Goal: Information Seeking & Learning: Check status

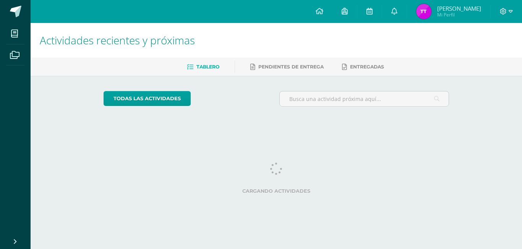
click at [496, 13] on div at bounding box center [506, 11] width 31 height 23
click at [515, 18] on div at bounding box center [506, 11] width 31 height 23
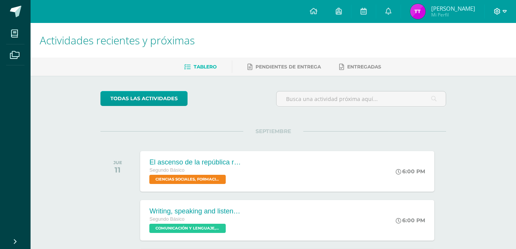
click at [505, 11] on icon at bounding box center [505, 11] width 4 height 3
click at [476, 52] on span "Cerrar sesión" at bounding box center [481, 52] width 34 height 7
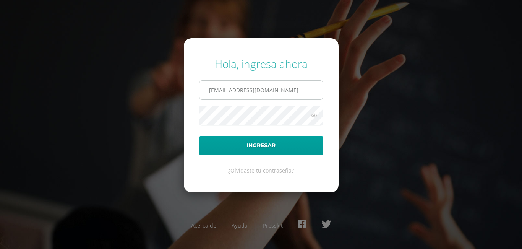
click at [275, 88] on input "tanyatoc2023@maiagt.org" at bounding box center [260, 90] width 123 height 19
type input "t"
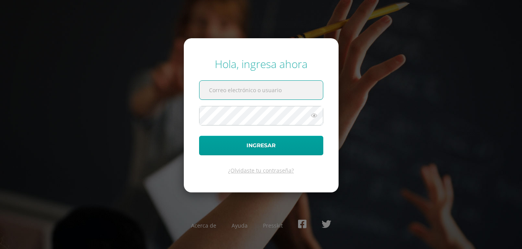
click at [203, 93] on input "text" at bounding box center [260, 90] width 123 height 19
type input "estrelladonis2023@maiagt.org"
click at [317, 116] on icon at bounding box center [314, 115] width 10 height 9
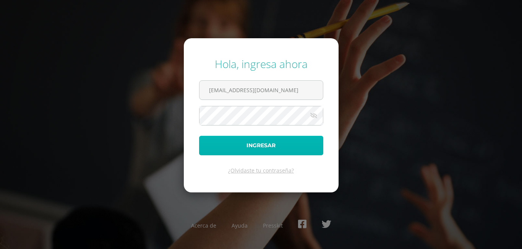
drag, startPoint x: 268, startPoint y: 141, endPoint x: 278, endPoint y: 141, distance: 9.9
click at [278, 141] on button "Ingresar" at bounding box center [261, 145] width 124 height 19
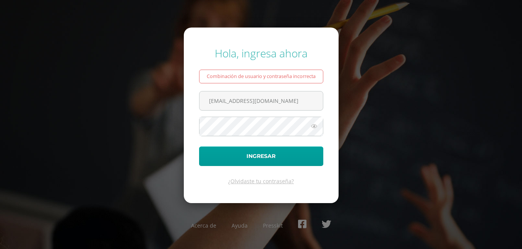
drag, startPoint x: 227, startPoint y: 102, endPoint x: 189, endPoint y: 102, distance: 37.4
click at [189, 102] on form "Hola, ingresa ahora Combinación de usuario y contraseña incorrecta [EMAIL_ADDRE…" at bounding box center [261, 115] width 155 height 175
type input "[EMAIL_ADDRESS][DOMAIN_NAME]"
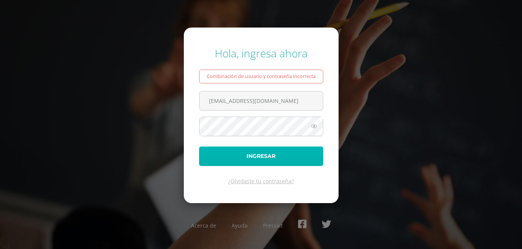
click at [226, 152] on button "Ingresar" at bounding box center [261, 155] width 124 height 19
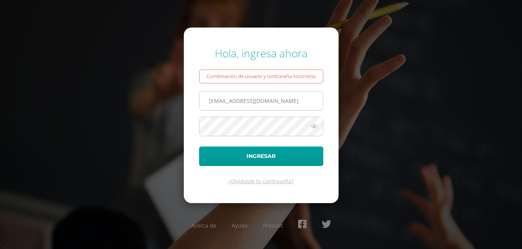
click at [229, 103] on input "[EMAIL_ADDRESS][DOMAIN_NAME]" at bounding box center [260, 100] width 123 height 19
type input "beberlindonis2023@maiagt.org"
click at [319, 125] on icon at bounding box center [314, 125] width 10 height 9
click at [319, 125] on icon at bounding box center [313, 125] width 11 height 9
click at [222, 145] on form "Hola, ingresa ahora Combinación de usuario y contraseña incorrecta beberlindoni…" at bounding box center [261, 115] width 155 height 175
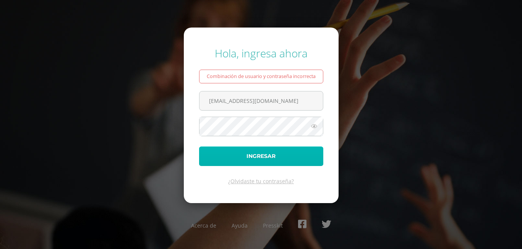
click at [218, 151] on button "Ingresar" at bounding box center [261, 155] width 124 height 19
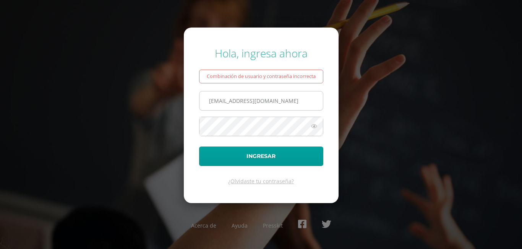
click at [226, 99] on input "[EMAIL_ADDRESS][DOMAIN_NAME]" at bounding box center [260, 100] width 123 height 19
type input "[EMAIL_ADDRESS][DOMAIN_NAME]"
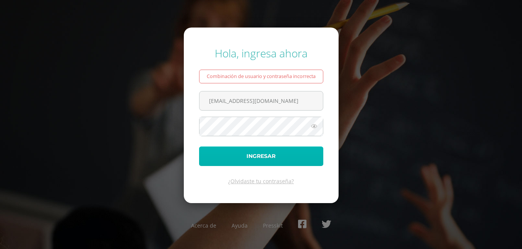
click at [217, 151] on button "Ingresar" at bounding box center [261, 155] width 124 height 19
click at [231, 152] on button "Ingresar" at bounding box center [261, 155] width 124 height 19
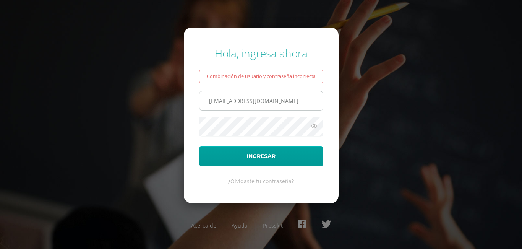
click at [228, 104] on input "[EMAIL_ADDRESS][DOMAIN_NAME]" at bounding box center [260, 100] width 123 height 19
type input "[EMAIL_ADDRESS][DOMAIN_NAME]"
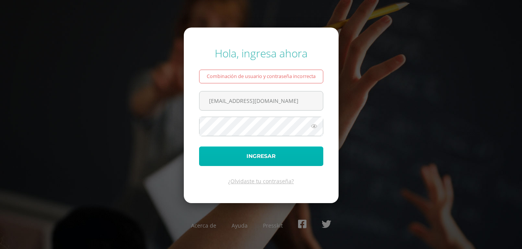
click at [221, 147] on button "Ingresar" at bounding box center [261, 155] width 124 height 19
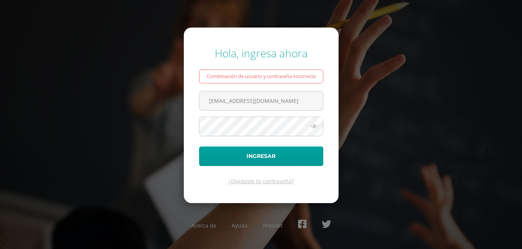
drag, startPoint x: 293, startPoint y: 104, endPoint x: 131, endPoint y: 87, distance: 163.2
click at [131, 87] on div "Hola, ingresa ahora Combinación de usuario y contraseña incorrecta [EMAIL_ADDRE…" at bounding box center [261, 124] width 493 height 169
type input "[EMAIL_ADDRESS][DOMAIN_NAME]"
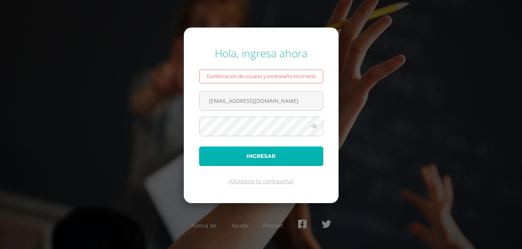
click at [252, 150] on button "Ingresar" at bounding box center [261, 155] width 124 height 19
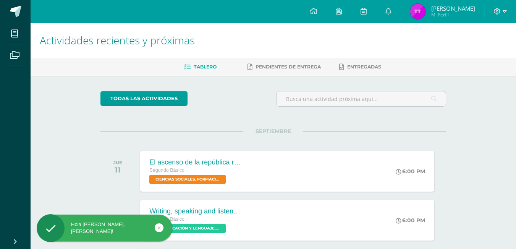
click at [457, 16] on span "Mi Perfil" at bounding box center [453, 14] width 44 height 6
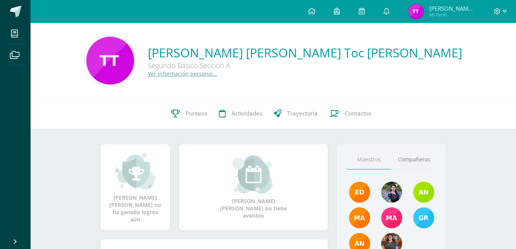
click at [217, 74] on link "Ver información personal..." at bounding box center [183, 73] width 70 height 7
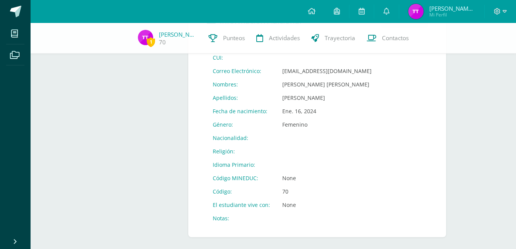
scroll to position [302, 0]
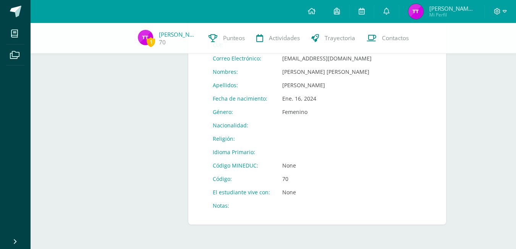
click at [242, 141] on td "Religión:" at bounding box center [242, 138] width 70 height 13
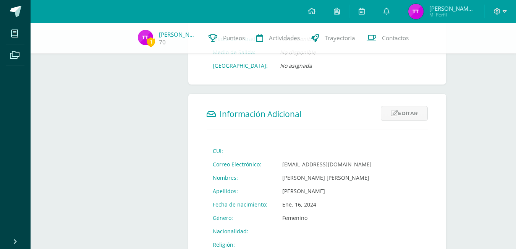
scroll to position [182, 0]
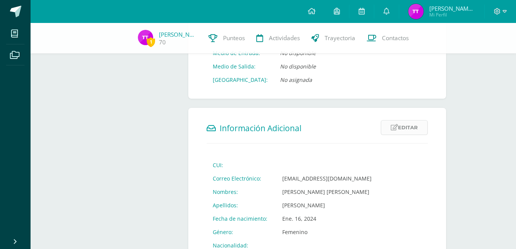
click at [397, 125] on icon at bounding box center [394, 127] width 7 height 6
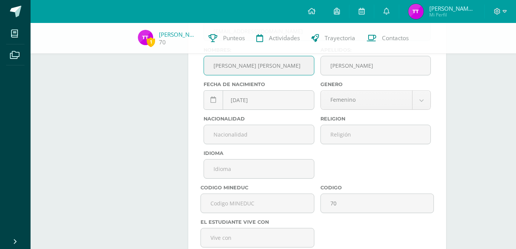
scroll to position [364, 0]
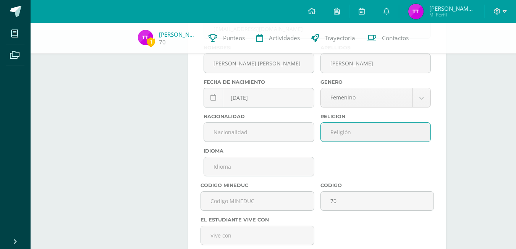
click at [400, 134] on input "text" at bounding box center [376, 132] width 110 height 19
click at [298, 138] on input "text" at bounding box center [259, 132] width 110 height 19
click at [371, 126] on input "Maya" at bounding box center [376, 132] width 110 height 19
type input "M"
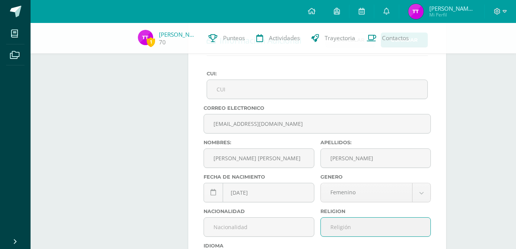
scroll to position [256, 0]
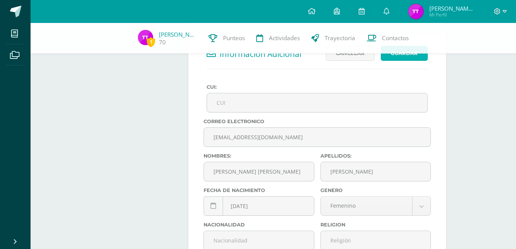
click at [397, 58] on button "Guardar" at bounding box center [404, 53] width 47 height 15
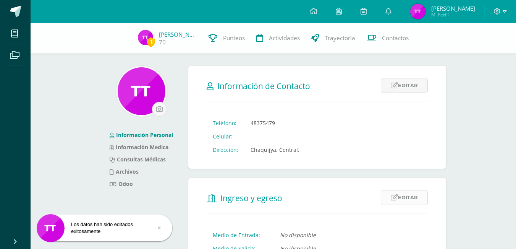
click at [410, 201] on link "Editar" at bounding box center [404, 197] width 47 height 15
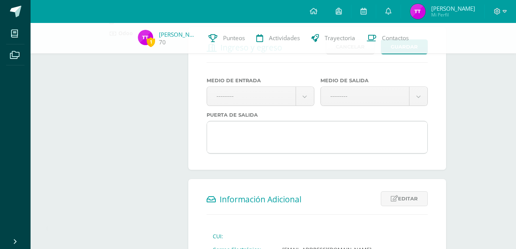
scroll to position [138, 0]
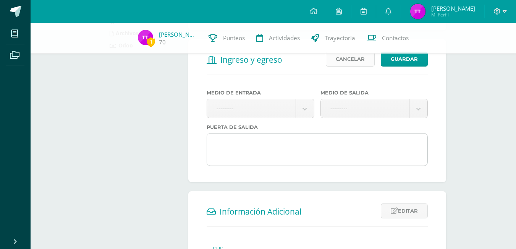
click at [349, 62] on link "Cancelar" at bounding box center [350, 59] width 49 height 15
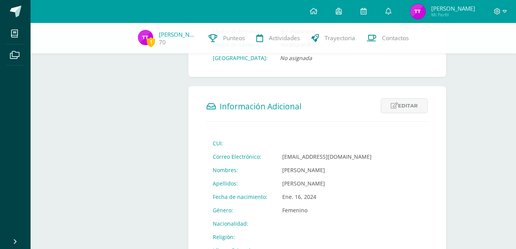
scroll to position [205, 0]
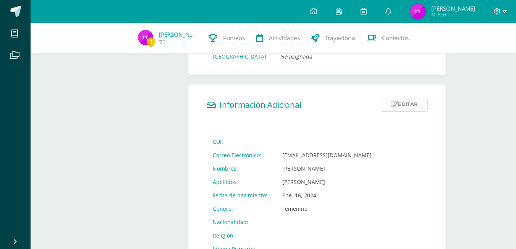
click at [407, 97] on link "Editar" at bounding box center [404, 104] width 47 height 15
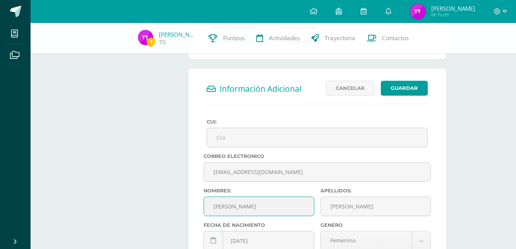
scroll to position [222, 0]
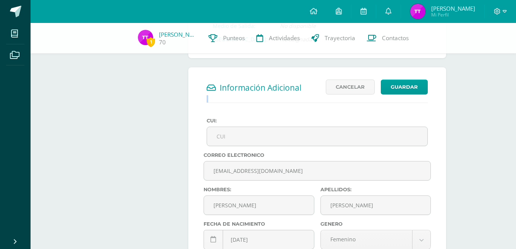
drag, startPoint x: 513, startPoint y: 99, endPoint x: 513, endPoint y: 105, distance: 6.1
click at [513, 105] on div "1 [PERSON_NAME] Toc 70 Punteos Actividades Trayectoria Contactos Información Pe…" at bounding box center [274, 142] width 486 height 682
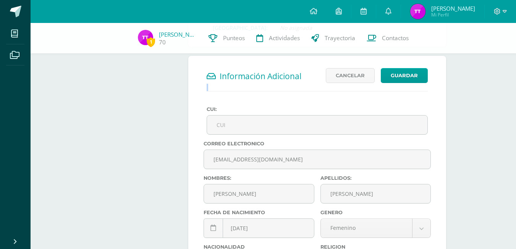
scroll to position [215, 0]
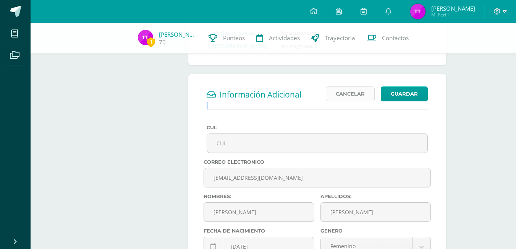
click at [352, 95] on link "Cancelar" at bounding box center [350, 93] width 49 height 15
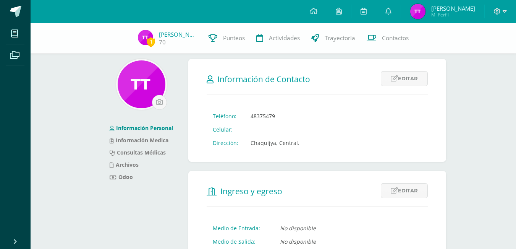
scroll to position [0, 0]
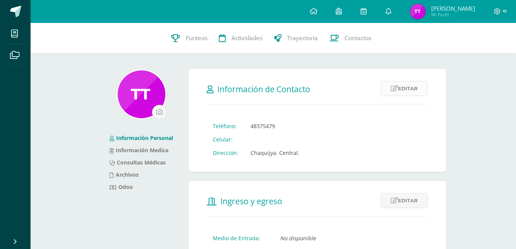
click at [402, 81] on link "Editar" at bounding box center [404, 88] width 47 height 15
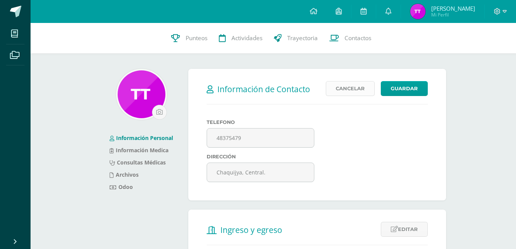
click at [345, 93] on link "Cancelar" at bounding box center [350, 88] width 49 height 15
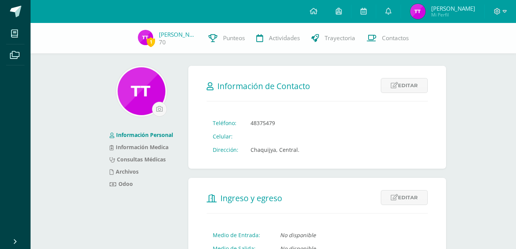
scroll to position [51, 0]
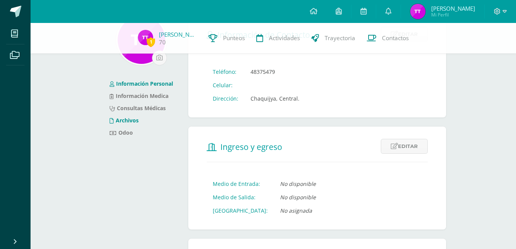
click at [128, 124] on li "Archivos" at bounding box center [141, 120] width 63 height 12
click at [120, 120] on link "Archivos" at bounding box center [124, 120] width 29 height 7
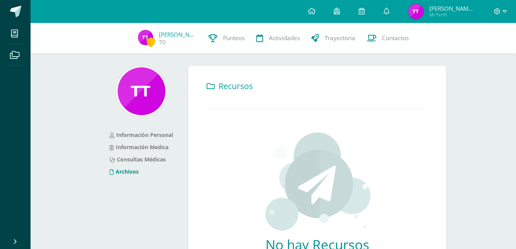
scroll to position [74, 0]
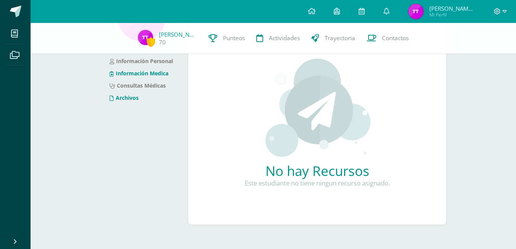
click at [140, 76] on link "Información Medica" at bounding box center [139, 73] width 59 height 7
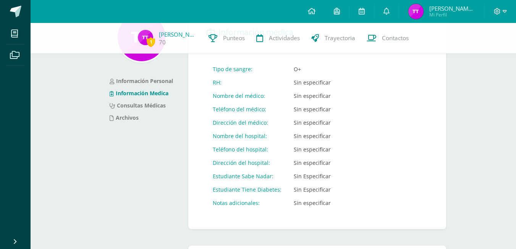
scroll to position [56, 0]
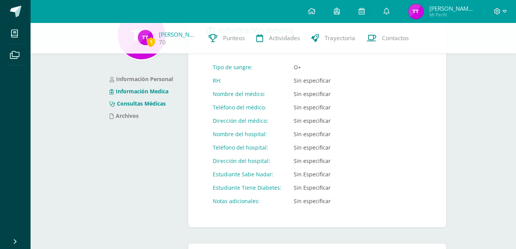
click at [154, 106] on link "Consultas Médicas" at bounding box center [138, 103] width 56 height 7
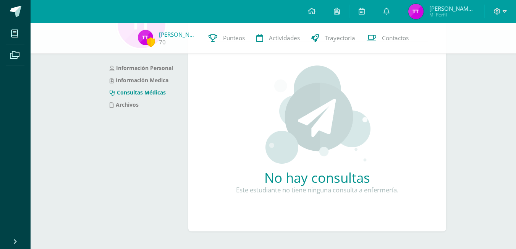
scroll to position [74, 0]
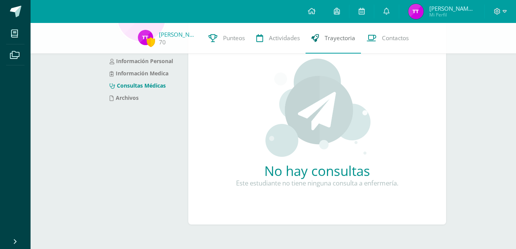
click at [337, 39] on span "Trayectoria" at bounding box center [340, 38] width 31 height 8
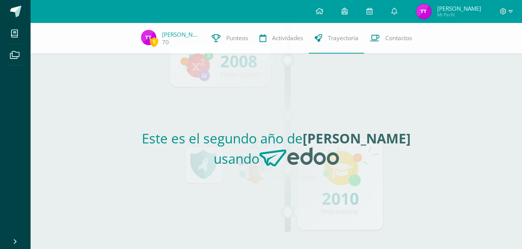
drag, startPoint x: 509, startPoint y: 68, endPoint x: 483, endPoint y: 110, distance: 49.4
click at [486, 100] on div "1 [PERSON_NAME] Toc 70 Punteos Actividades Trayectoria Contactos Este es el seg…" at bounding box center [276, 136] width 491 height 226
click at [245, 39] on link "Punteos" at bounding box center [230, 38] width 48 height 31
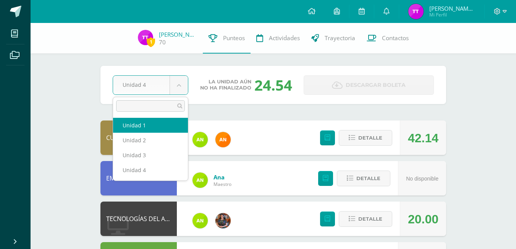
select select "Unidad 1"
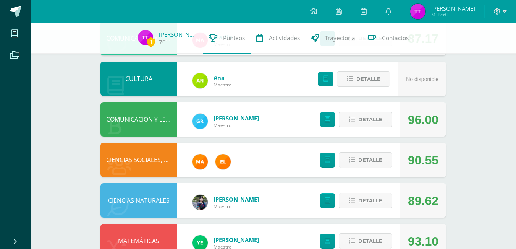
scroll to position [198, 0]
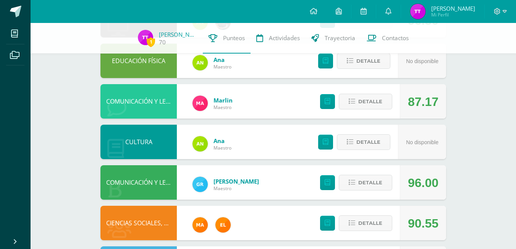
click at [513, 209] on div "1 [PERSON_NAME] Toc 70 Punteos Actividades Trayectoria Contactos Pendiente Unid…" at bounding box center [274, 141] width 486 height 633
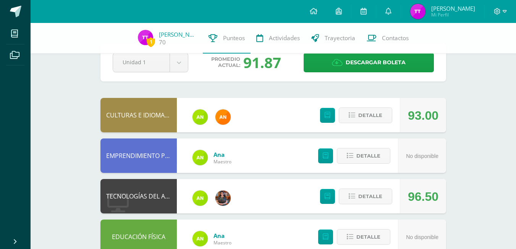
scroll to position [0, 0]
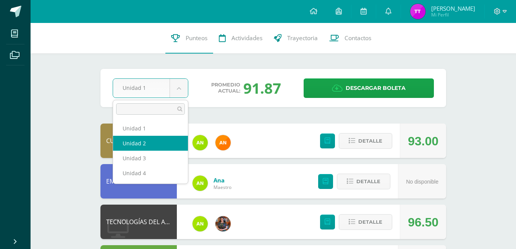
select select "Unidad 2"
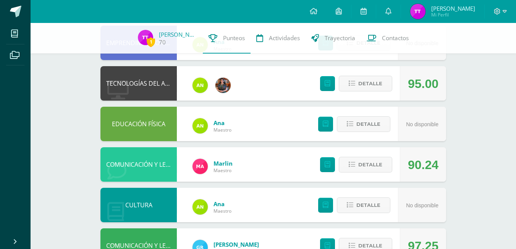
scroll to position [139, 0]
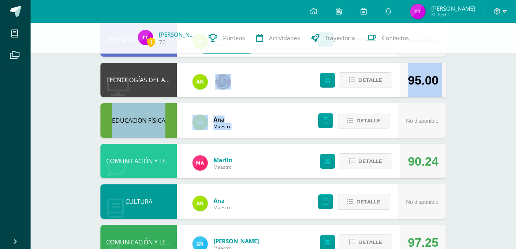
drag, startPoint x: 515, startPoint y: 97, endPoint x: 515, endPoint y: 113, distance: 16.4
click at [515, 113] on div "1 Tanya Toc 70 Punteos Actividades Trayectoria Contactos Pendiente Unidad 2 Uni…" at bounding box center [274, 200] width 486 height 633
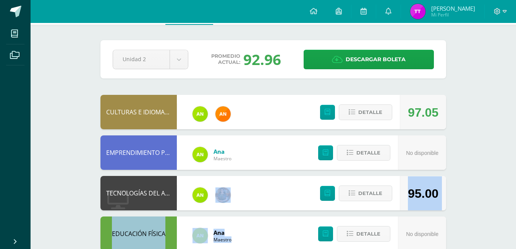
scroll to position [0, 0]
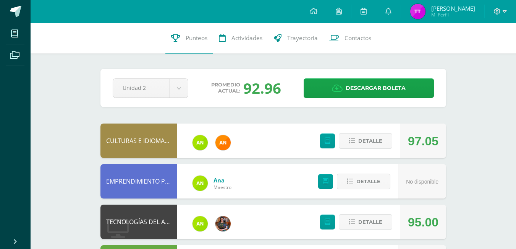
click at [177, 98] on div "Pendiente Unidad 2 Unidad 1 Unidad 2 Unidad 3 Unidad 4 Promedio actual: 92.96 D…" at bounding box center [273, 88] width 346 height 38
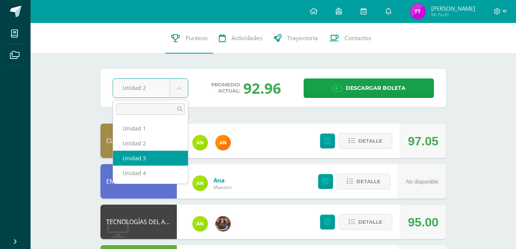
select select "Unidad 3"
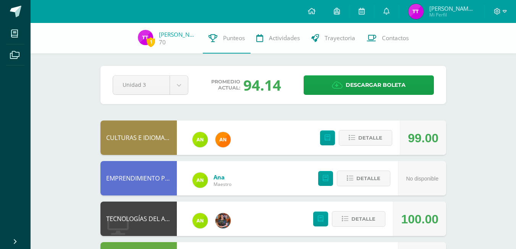
click at [508, 7] on div at bounding box center [500, 11] width 31 height 23
click at [497, 6] on div at bounding box center [500, 11] width 31 height 23
click at [496, 8] on icon at bounding box center [497, 11] width 7 height 7
click at [506, 10] on icon at bounding box center [505, 11] width 4 height 7
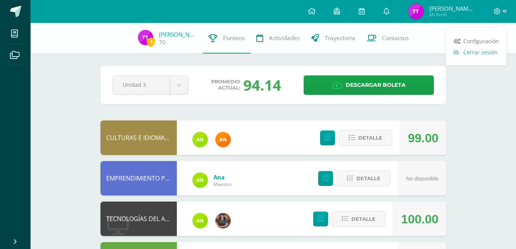
click at [482, 50] on span "Cerrar sesión" at bounding box center [480, 52] width 34 height 7
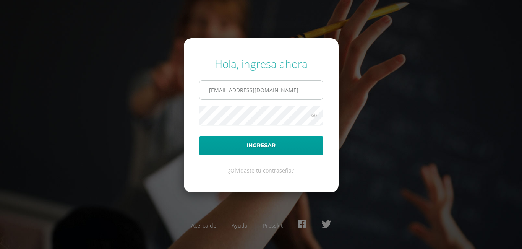
click at [280, 94] on input "tanyatoc2023@maiagt.org" at bounding box center [260, 90] width 123 height 19
click at [228, 91] on input "tanyatoc2023@maiagt.org" at bounding box center [260, 90] width 123 height 19
click at [230, 89] on input "tanyatoc2023@maiagt.org" at bounding box center [260, 90] width 123 height 19
drag, startPoint x: 230, startPoint y: 89, endPoint x: 210, endPoint y: 89, distance: 19.9
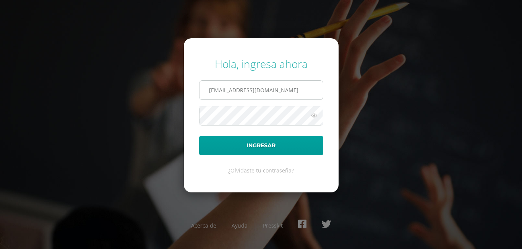
click at [210, 89] on input "tanyatoc2023@maiagt.org" at bounding box center [260, 90] width 123 height 19
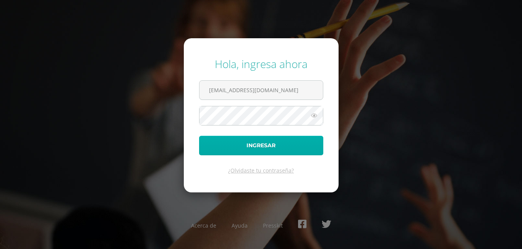
type input "alexandraramos2023@maiagt.org"
click at [255, 147] on button "Ingresar" at bounding box center [261, 145] width 124 height 19
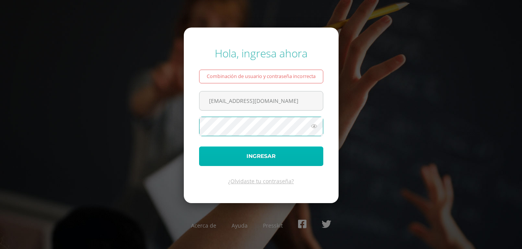
click at [207, 155] on button "Ingresar" at bounding box center [261, 155] width 124 height 19
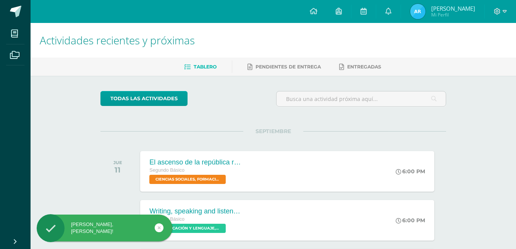
click at [455, 7] on span "[PERSON_NAME]" at bounding box center [453, 9] width 44 height 8
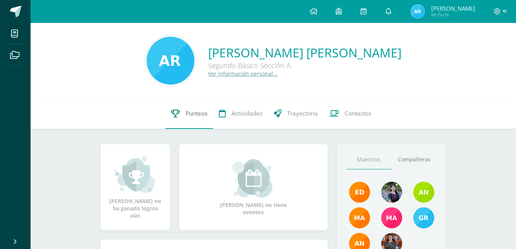
click at [192, 120] on link "Punteos" at bounding box center [189, 113] width 48 height 31
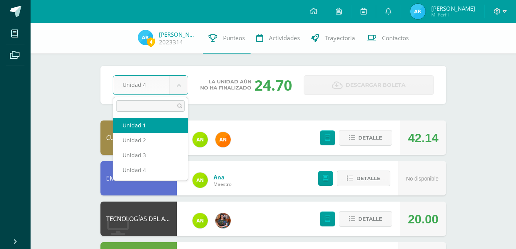
select select "Unidad 1"
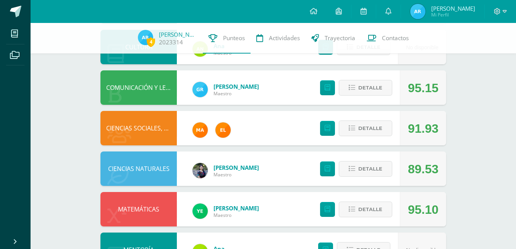
scroll to position [296, 0]
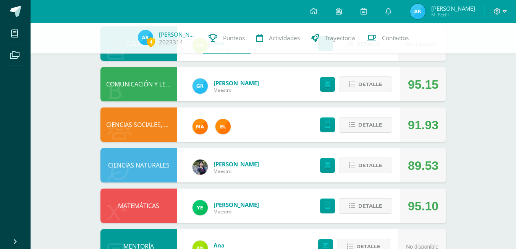
click at [513, 181] on div "4 [PERSON_NAME] 2023314 Punteos Actividades Trayectoria Contactos Pendiente Uni…" at bounding box center [274, 42] width 486 height 633
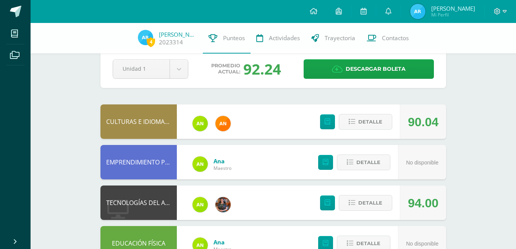
scroll to position [0, 0]
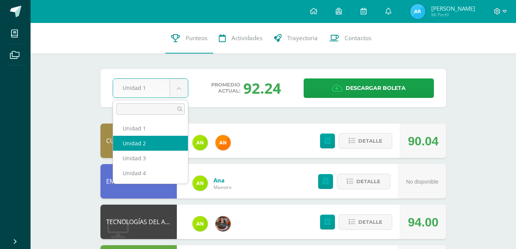
select select "Unidad 2"
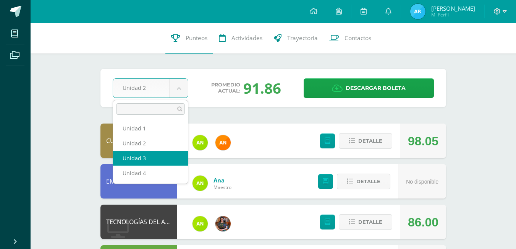
select select "Unidad 3"
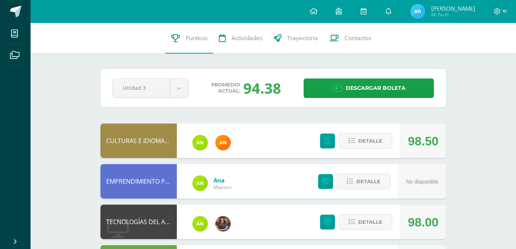
click at [505, 2] on div at bounding box center [500, 11] width 31 height 23
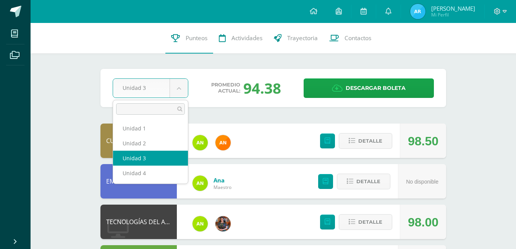
drag, startPoint x: 169, startPoint y: 93, endPoint x: 179, endPoint y: 93, distance: 9.9
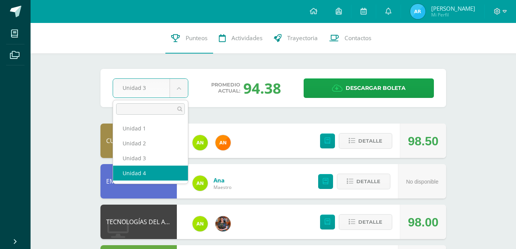
select select "Unidad 4"
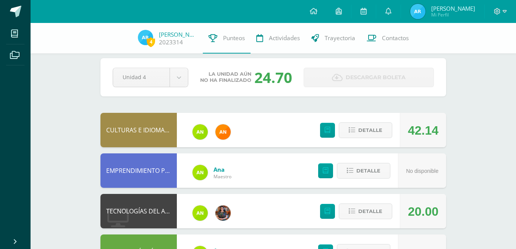
scroll to position [10, 0]
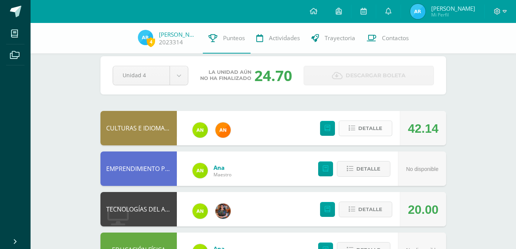
click at [366, 123] on span "Detalle" at bounding box center [370, 128] width 24 height 14
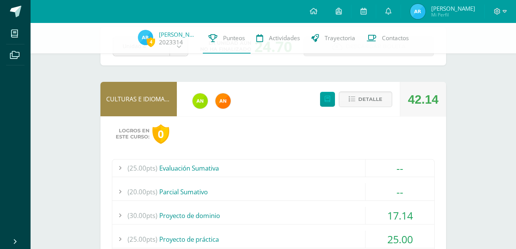
scroll to position [131, 0]
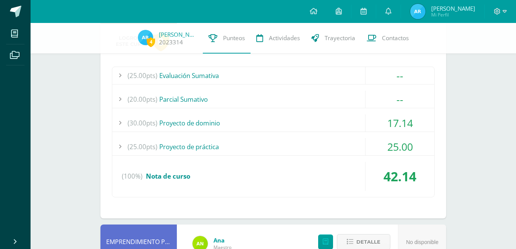
click at [390, 117] on div "17.14" at bounding box center [400, 122] width 69 height 17
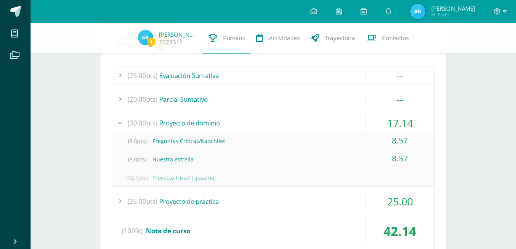
click at [374, 122] on div "17.14" at bounding box center [400, 122] width 69 height 17
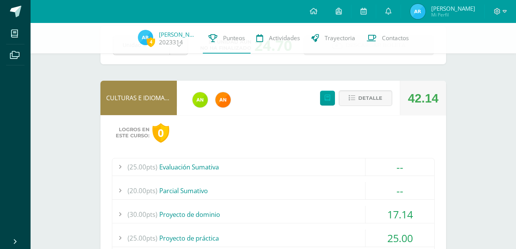
scroll to position [37, 0]
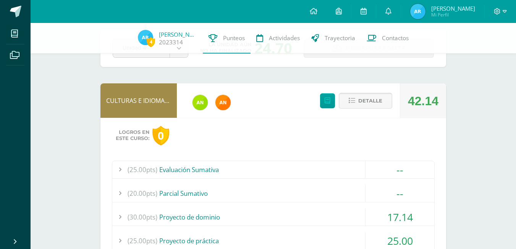
click at [379, 98] on span "Detalle" at bounding box center [370, 101] width 24 height 14
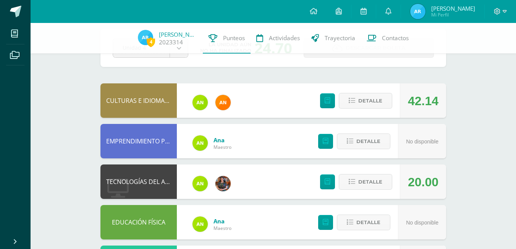
click at [496, 19] on div at bounding box center [500, 11] width 31 height 23
click at [496, 11] on icon at bounding box center [497, 11] width 7 height 7
click at [463, 54] on link "Cerrar sesión" at bounding box center [476, 52] width 60 height 11
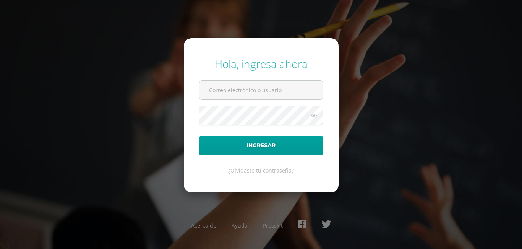
type input "[EMAIL_ADDRESS][DOMAIN_NAME]"
click at [316, 113] on icon at bounding box center [314, 115] width 10 height 9
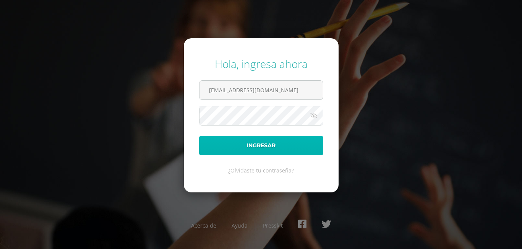
click at [262, 143] on button "Ingresar" at bounding box center [261, 145] width 124 height 19
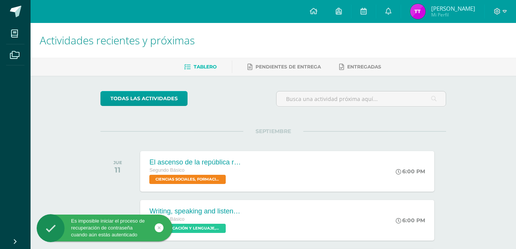
click at [94, 217] on div "Es imposible iniciar el proceso de recuperación de contraseña cuando aún estás …" at bounding box center [105, 227] width 136 height 21
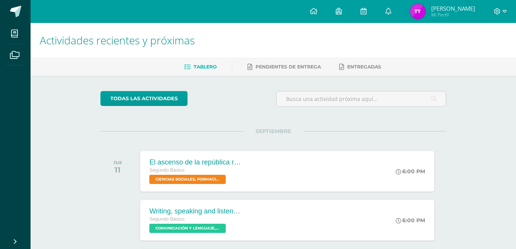
click at [18, 238] on icon at bounding box center [15, 242] width 6 height 8
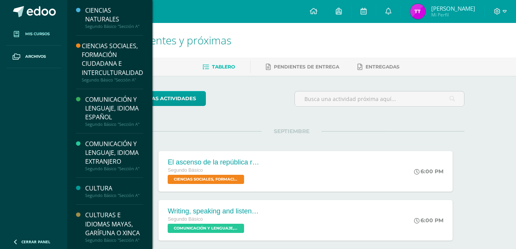
click at [43, 34] on span "Mis cursos" at bounding box center [37, 34] width 24 height 6
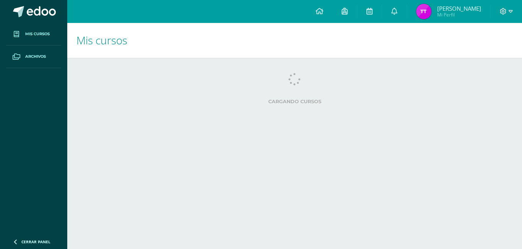
click at [30, 57] on span "Archivos" at bounding box center [35, 56] width 21 height 6
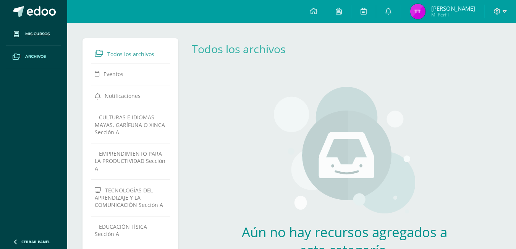
click at [47, 55] on link "Archivos" at bounding box center [33, 56] width 55 height 23
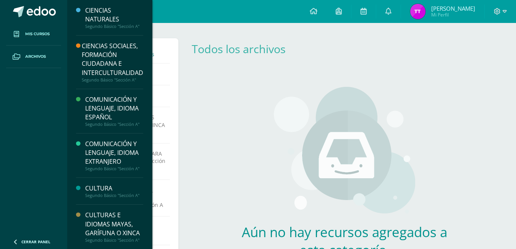
click at [48, 36] on span "Mis cursos" at bounding box center [37, 34] width 24 height 6
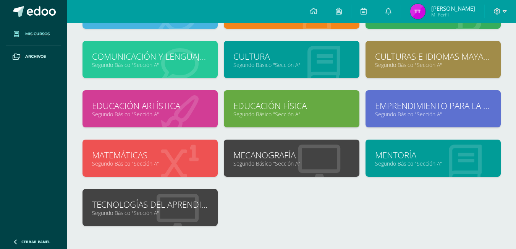
scroll to position [86, 0]
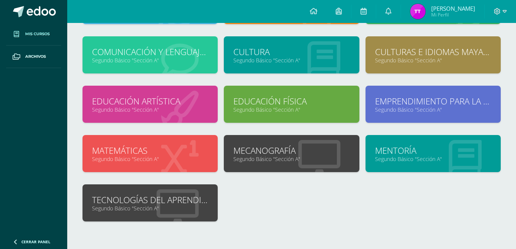
click at [164, 199] on link "TECNOLOGÍAS DEL APRENDIZAJE Y LA COMUNICACIÓN" at bounding box center [150, 200] width 116 height 12
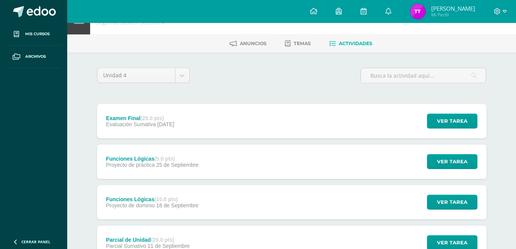
scroll to position [23, 0]
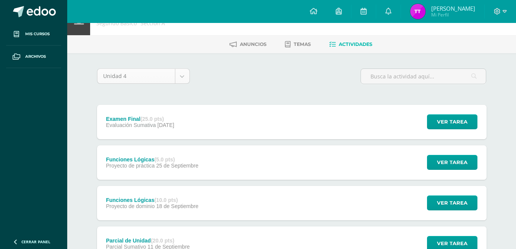
click at [182, 68] on div "Unidad 4" at bounding box center [143, 75] width 93 height 15
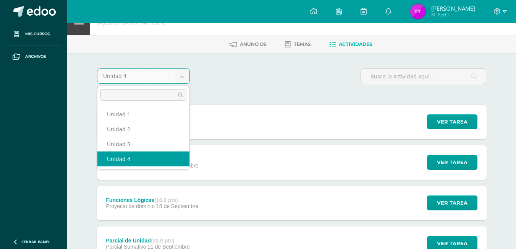
click at [178, 77] on body "Mis cursos Archivos Cerrar panel CIENCIAS NATURALES Segundo Básico "Sección A" …" at bounding box center [258, 225] width 516 height 496
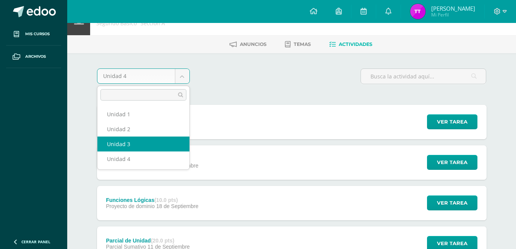
click at [227, 96] on body "Mis cursos Archivos Cerrar panel CIENCIAS NATURALES Segundo Básico "Sección A" …" at bounding box center [258, 225] width 516 height 496
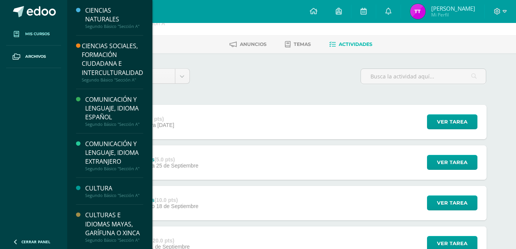
click at [45, 32] on span "Mis cursos" at bounding box center [37, 34] width 24 height 6
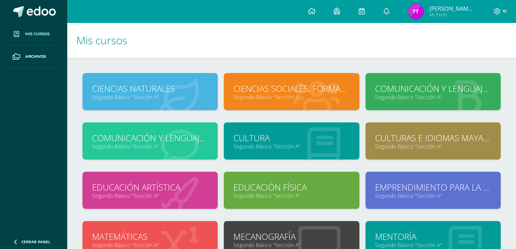
click at [159, 100] on icon at bounding box center [178, 96] width 42 height 37
click at [173, 86] on link "CIENCIAS NATURALES" at bounding box center [150, 89] width 116 height 12
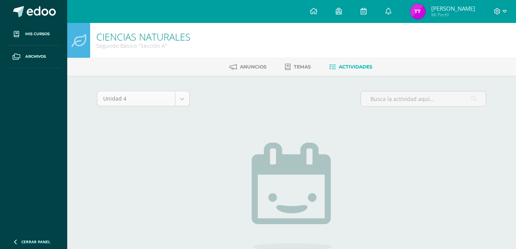
click at [180, 98] on body "Mis cursos Archivos Cerrar panel CIENCIAS NATURALES Segundo Básico "Sección A" …" at bounding box center [258, 164] width 516 height 329
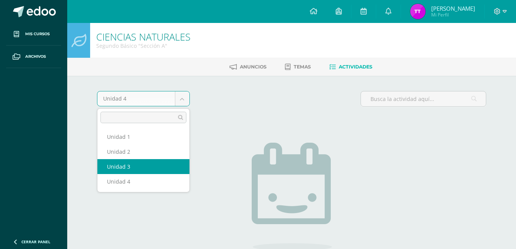
select select "Unidad 3"
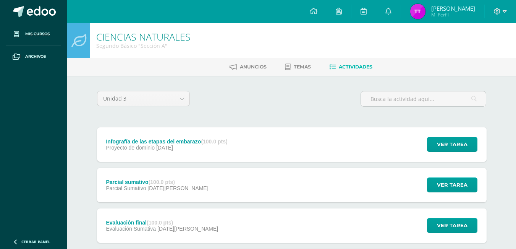
click at [464, 16] on span "Mi Perfil" at bounding box center [453, 14] width 44 height 6
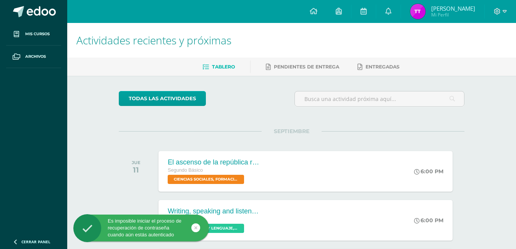
click at [168, 224] on div "Es imposible iniciar el proceso de recuperación de contraseña cuando aún estás …" at bounding box center [141, 227] width 136 height 21
